Goal: Navigation & Orientation: Find specific page/section

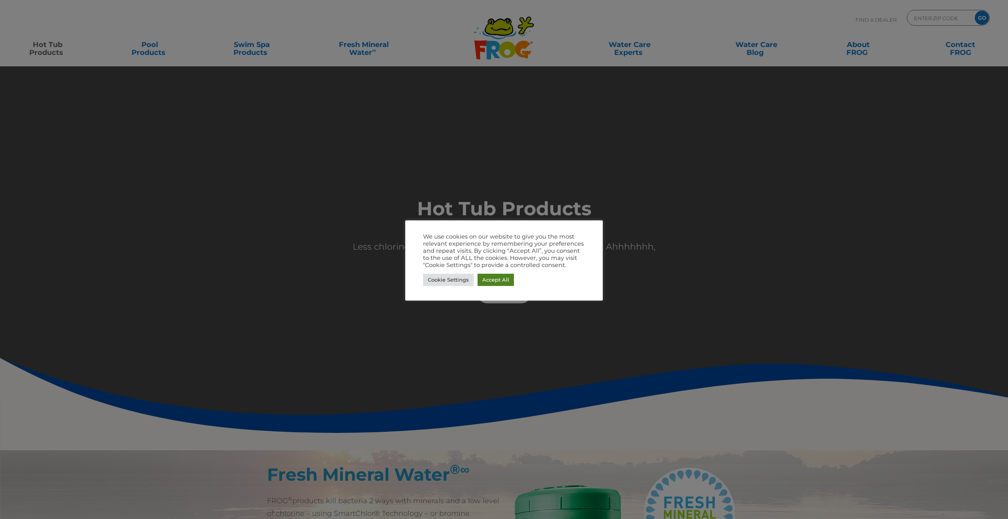
click at [491, 280] on link "Accept All" at bounding box center [495, 280] width 36 height 12
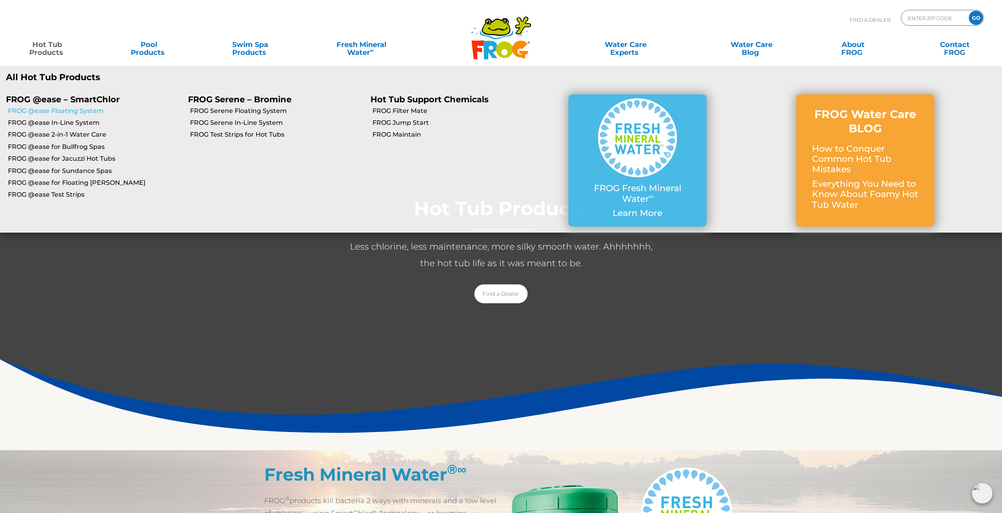
click at [69, 109] on link "FROG @ease Floating System" at bounding box center [95, 111] width 174 height 9
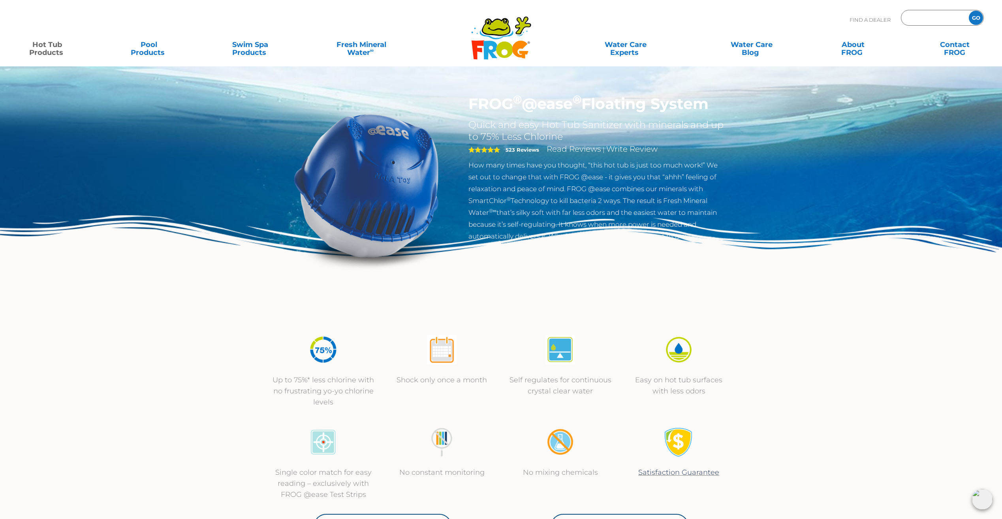
click at [932, 17] on input "Zip Code Form" at bounding box center [933, 17] width 53 height 11
type input "04252"
click at [969, 11] on input "GO" at bounding box center [976, 18] width 14 height 14
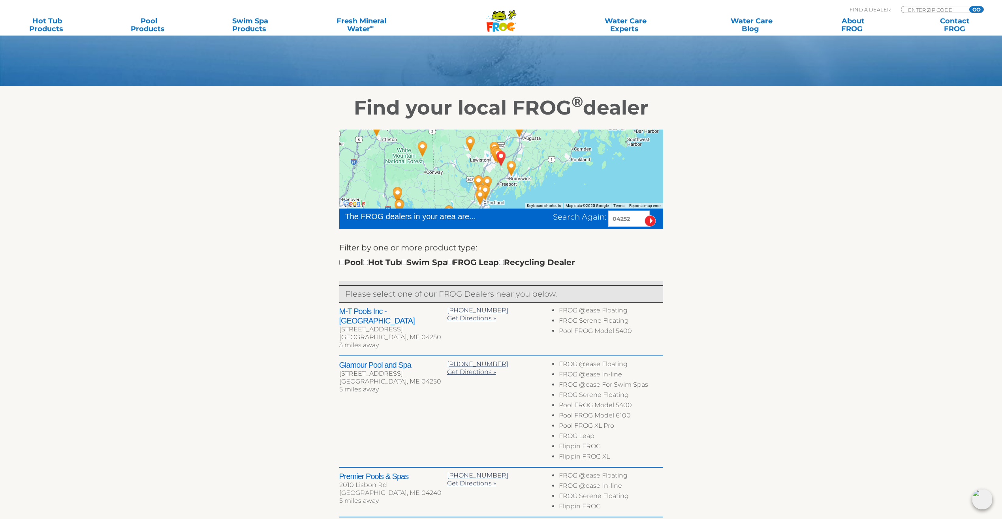
scroll to position [118, 0]
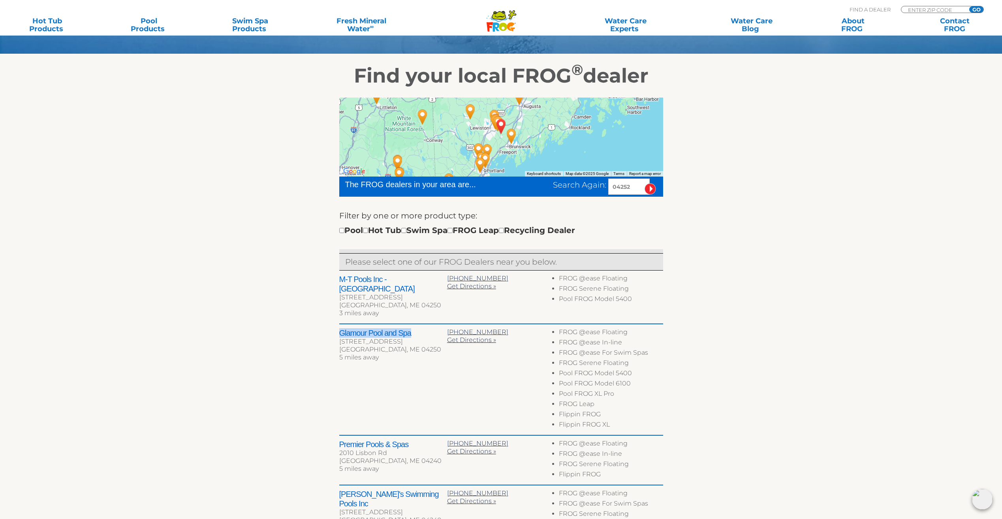
drag, startPoint x: 338, startPoint y: 323, endPoint x: 415, endPoint y: 324, distance: 77.0
click at [415, 324] on div "← Move left → Move right ↑ Move up ↓ Move down + Zoom in - Zoom out Home Jump l…" at bounding box center [501, 376] width 486 height 576
drag, startPoint x: 415, startPoint y: 324, endPoint x: 371, endPoint y: 326, distance: 44.7
click at [371, 328] on h2 "Glamour Pool and Spa" at bounding box center [393, 332] width 108 height 9
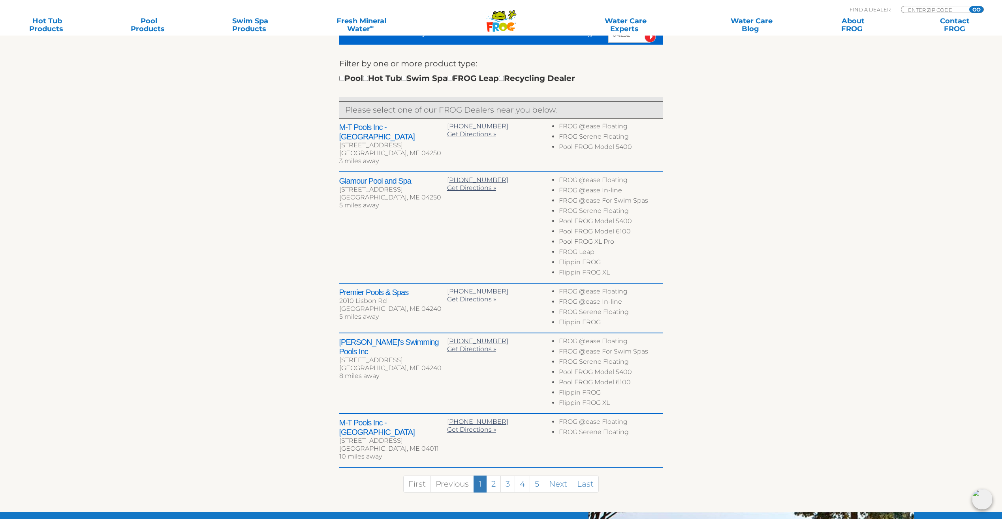
scroll to position [276, 0]
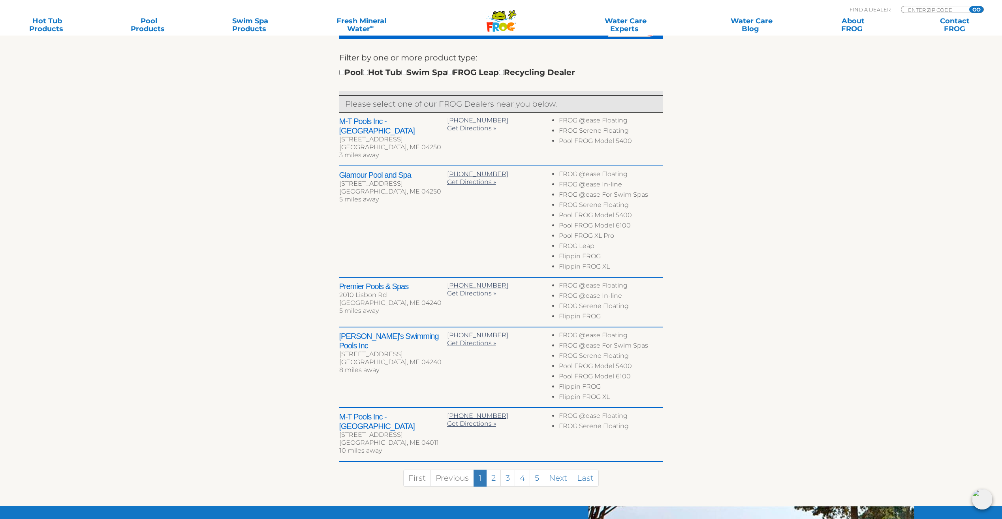
click at [348, 170] on h2 "Glamour Pool and Spa" at bounding box center [393, 174] width 108 height 9
drag, startPoint x: 348, startPoint y: 165, endPoint x: 343, endPoint y: 164, distance: 4.4
click at [343, 170] on h2 "Glamour Pool and Spa" at bounding box center [393, 174] width 108 height 9
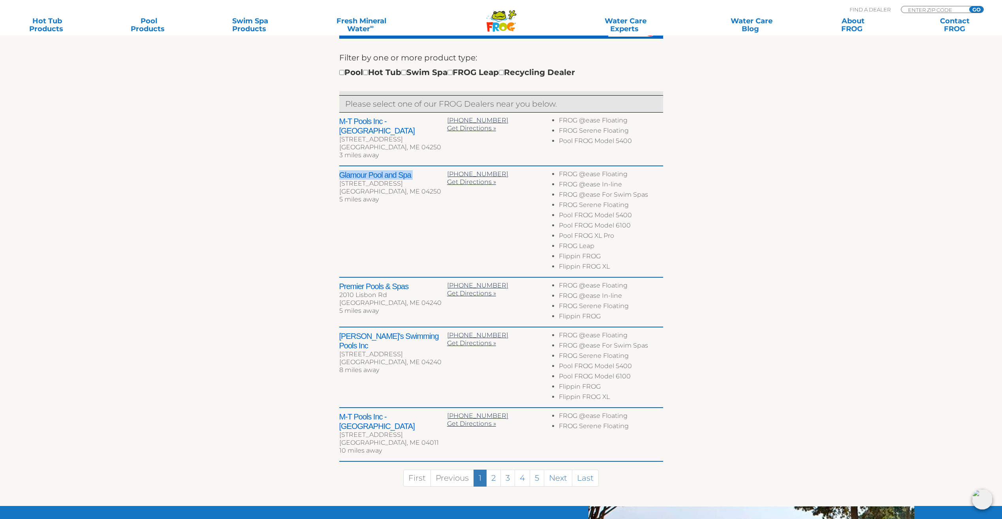
click at [343, 170] on h2 "Glamour Pool and Spa" at bounding box center [393, 174] width 108 height 9
